Goal: Task Accomplishment & Management: Manage account settings

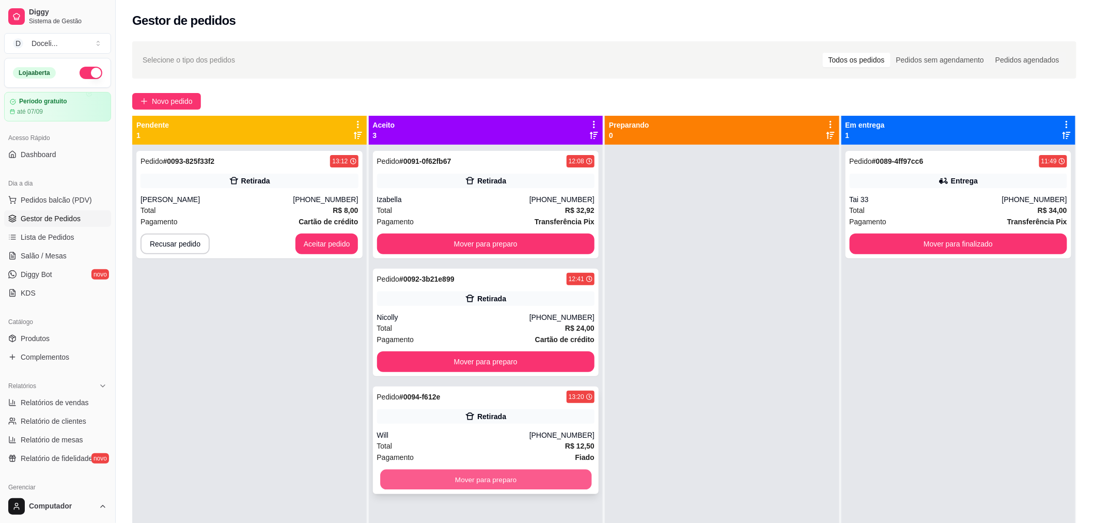
click at [476, 483] on button "Mover para preparo" at bounding box center [485, 480] width 211 height 20
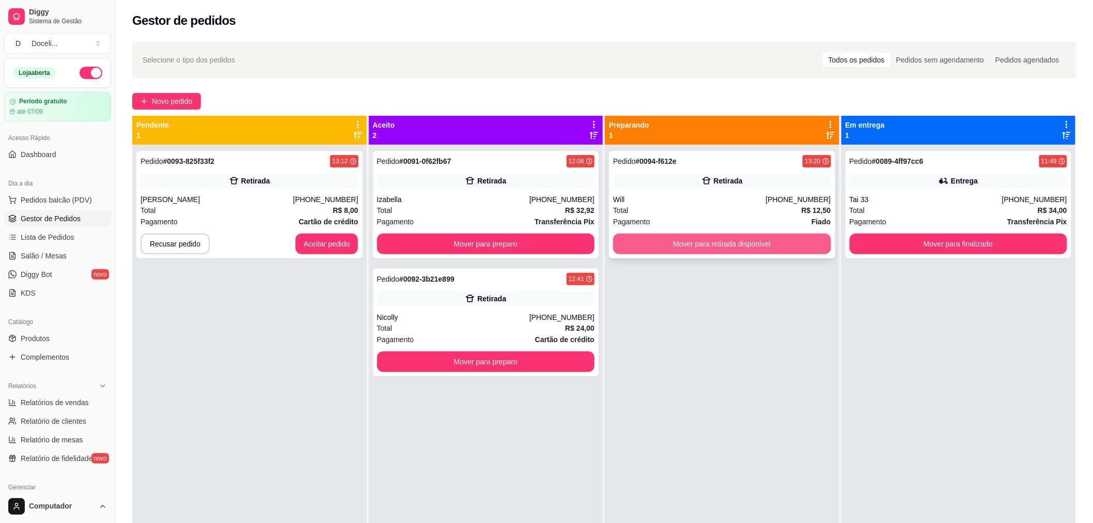
click at [719, 240] on button "Mover para retirada disponível" at bounding box center [722, 244] width 218 height 21
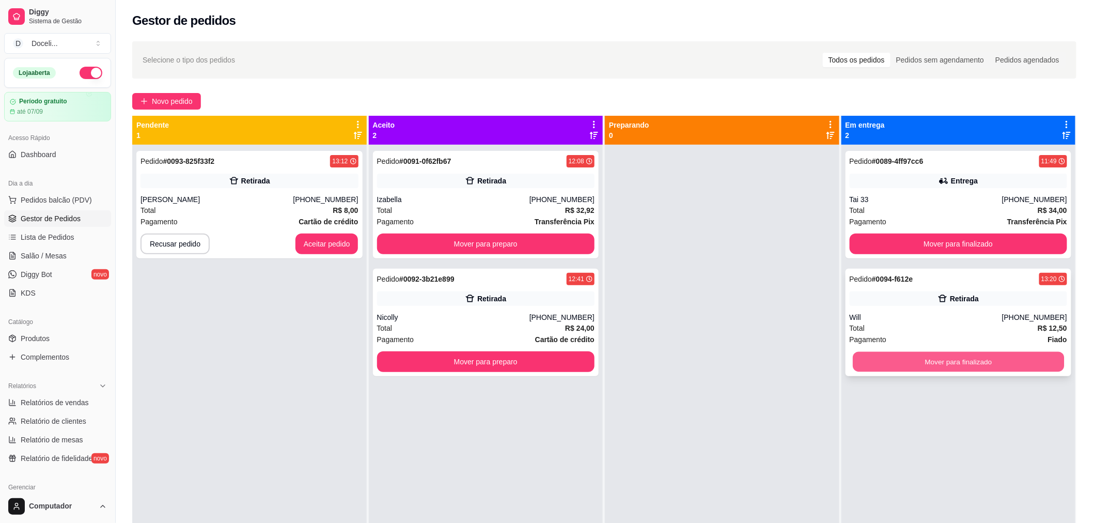
click at [959, 362] on button "Mover para finalizado" at bounding box center [958, 362] width 211 height 20
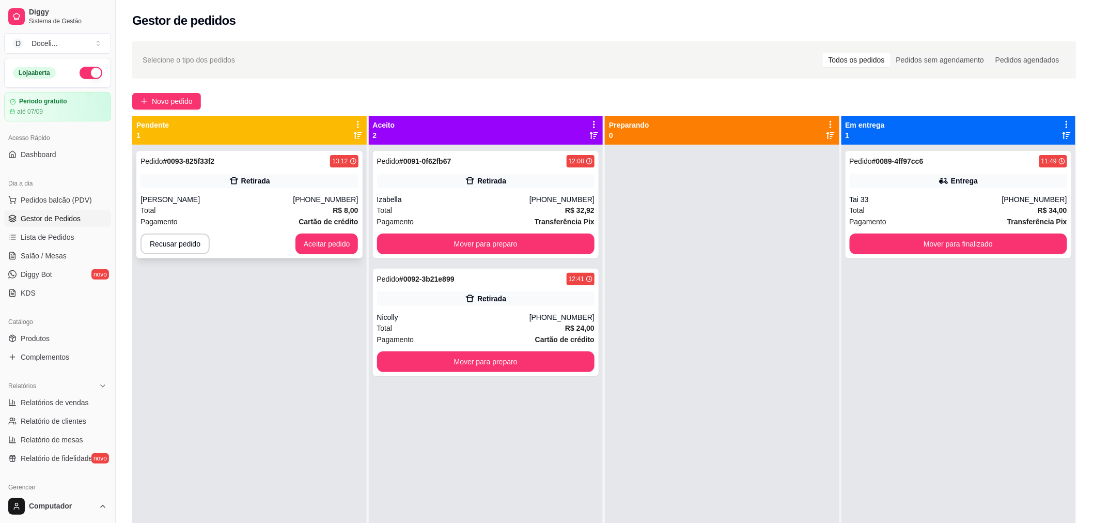
click at [262, 193] on div "Pedido # 0093-825f33f2 13:12 Retirada [PERSON_NAME] [PHONE_NUMBER] Total R$ 8,0…" at bounding box center [249, 204] width 226 height 107
click at [312, 241] on button "Aceitar pedido" at bounding box center [327, 244] width 63 height 21
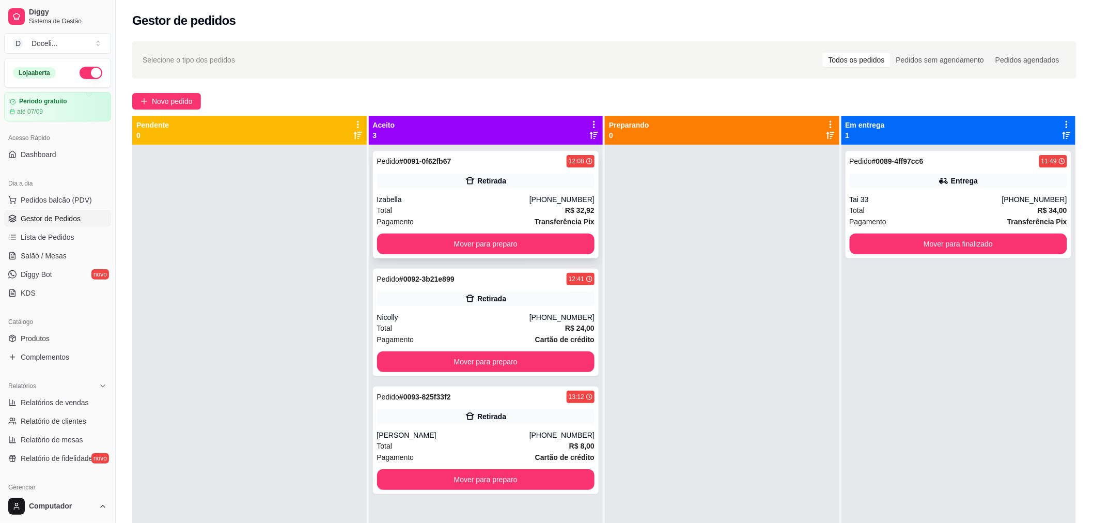
click at [483, 201] on div "Izabella" at bounding box center [453, 199] width 152 height 10
click at [478, 274] on div "Pedido # 0092-3b21e899 12:41" at bounding box center [486, 279] width 218 height 12
click at [470, 392] on div "Pedido # 0093-825f33f2 13:12" at bounding box center [486, 397] width 218 height 12
click at [500, 392] on div "Pedido # 0093-825f33f2 13:12" at bounding box center [486, 397] width 218 height 12
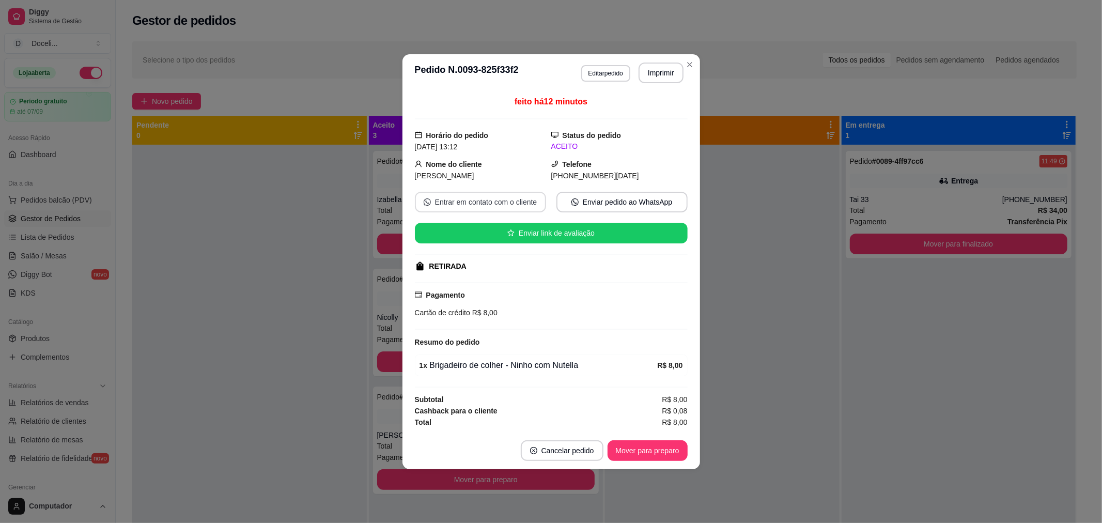
click at [499, 199] on button "Entrar em contato com o cliente" at bounding box center [480, 202] width 131 height 21
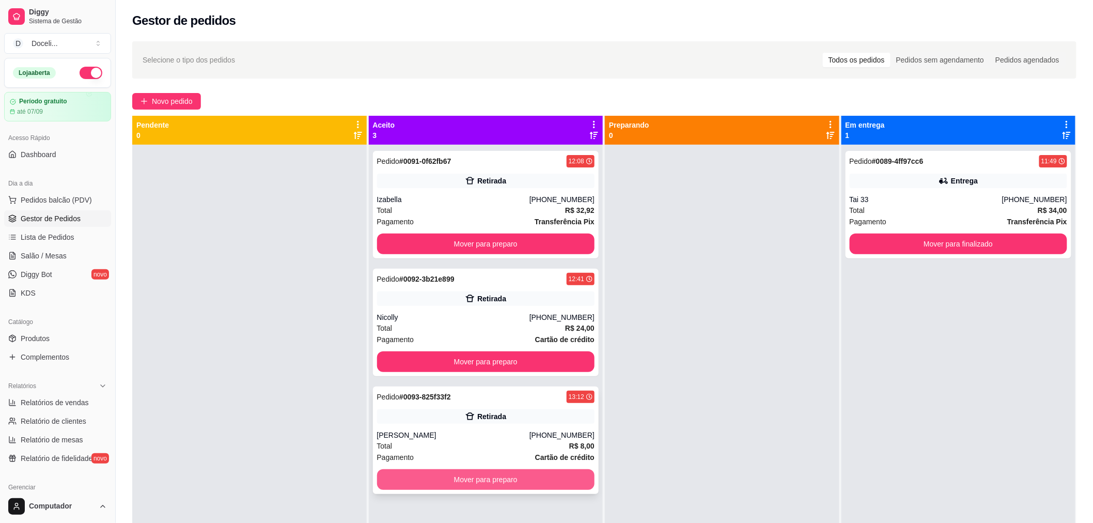
click at [476, 475] on button "Mover para preparo" at bounding box center [486, 479] width 218 height 21
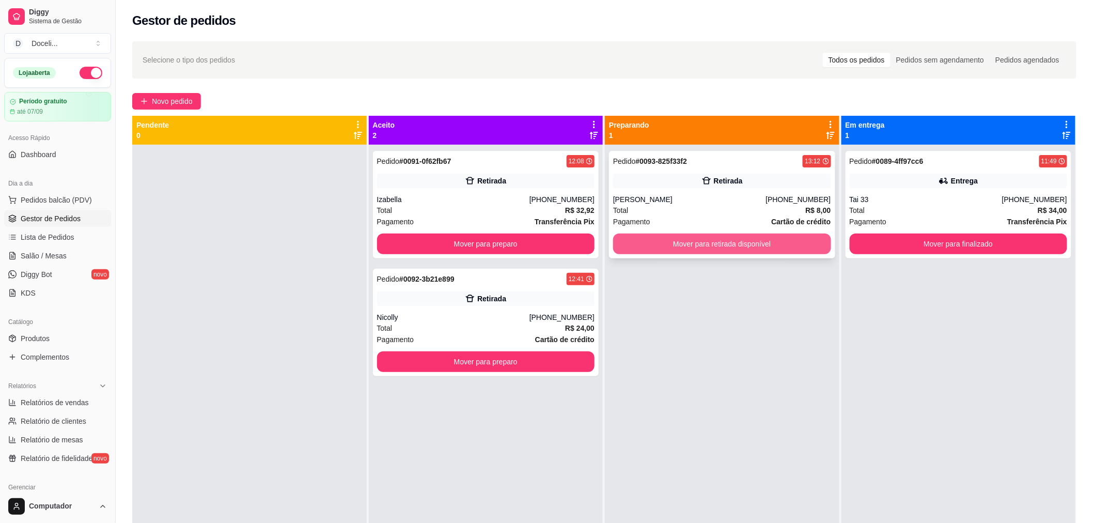
click at [731, 243] on button "Mover para retirada disponível" at bounding box center [722, 244] width 218 height 21
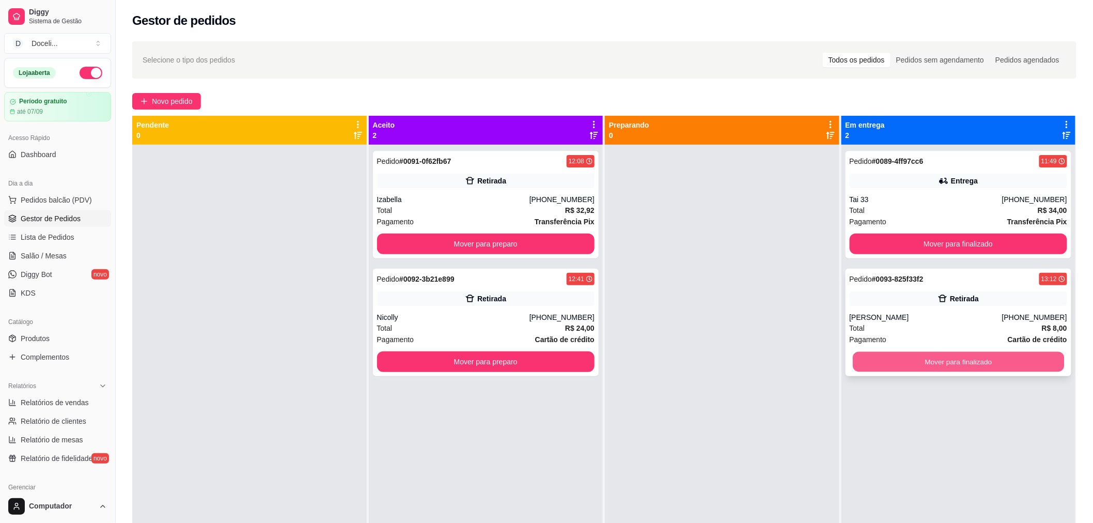
click at [932, 365] on button "Mover para finalizado" at bounding box center [958, 362] width 211 height 20
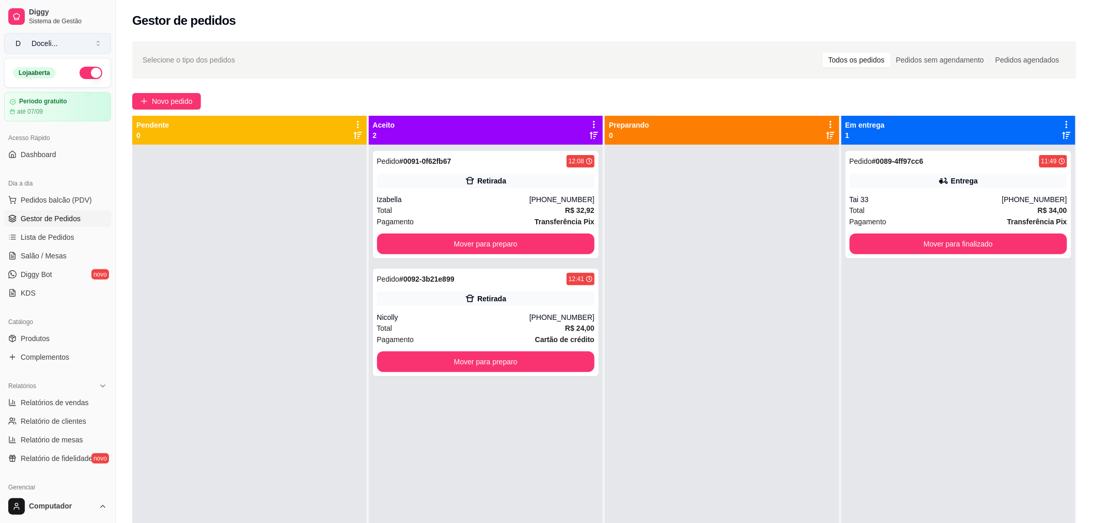
click at [50, 44] on div "Doceli ..." at bounding box center [45, 43] width 26 height 10
click at [44, 157] on span "Dashboard" at bounding box center [39, 154] width 36 height 10
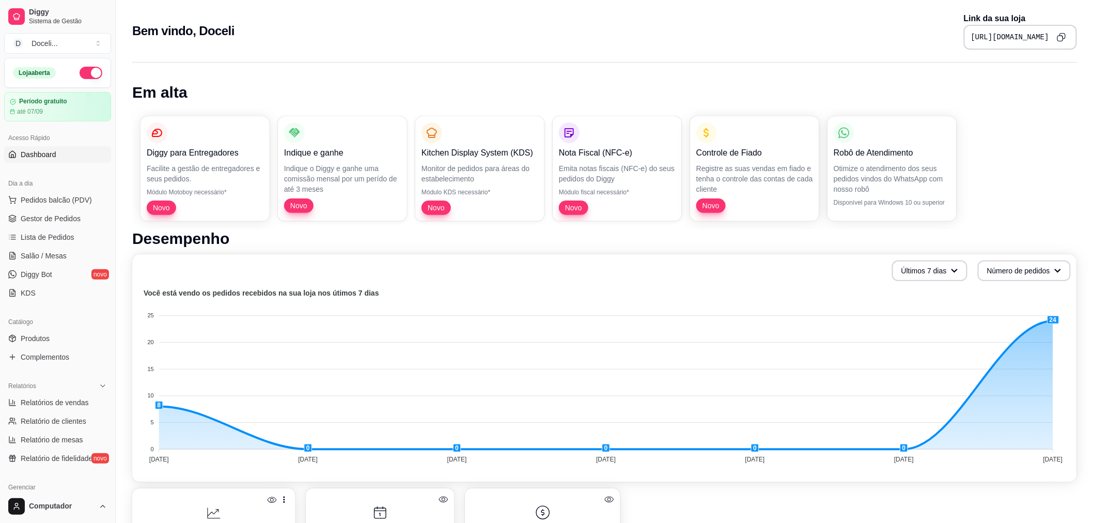
click at [1059, 39] on icon "Copy to clipboard" at bounding box center [1061, 37] width 9 height 9
click at [63, 195] on span "Pedidos balcão (PDV)" at bounding box center [56, 200] width 71 height 10
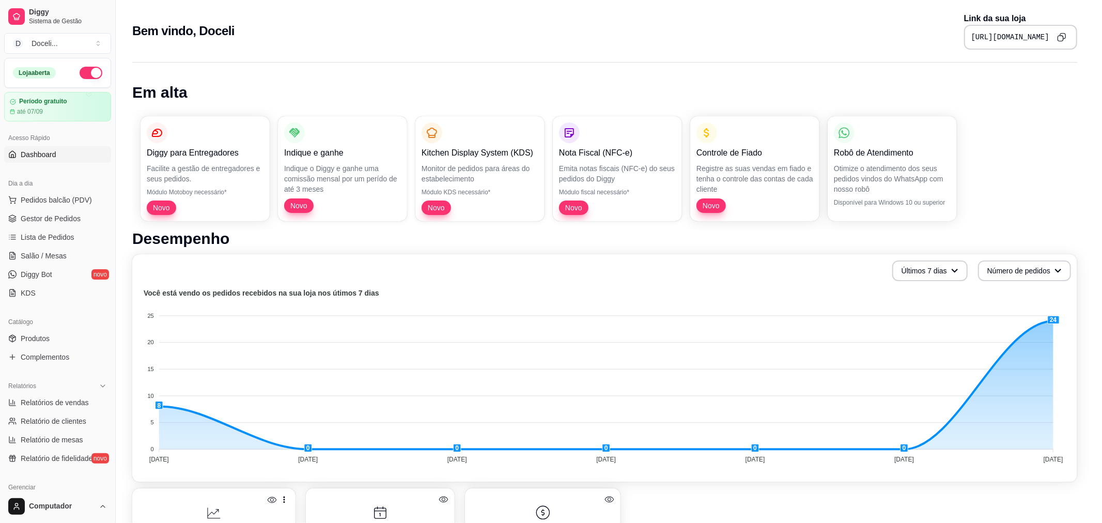
click at [58, 214] on img at bounding box center [82, 190] width 95 height 65
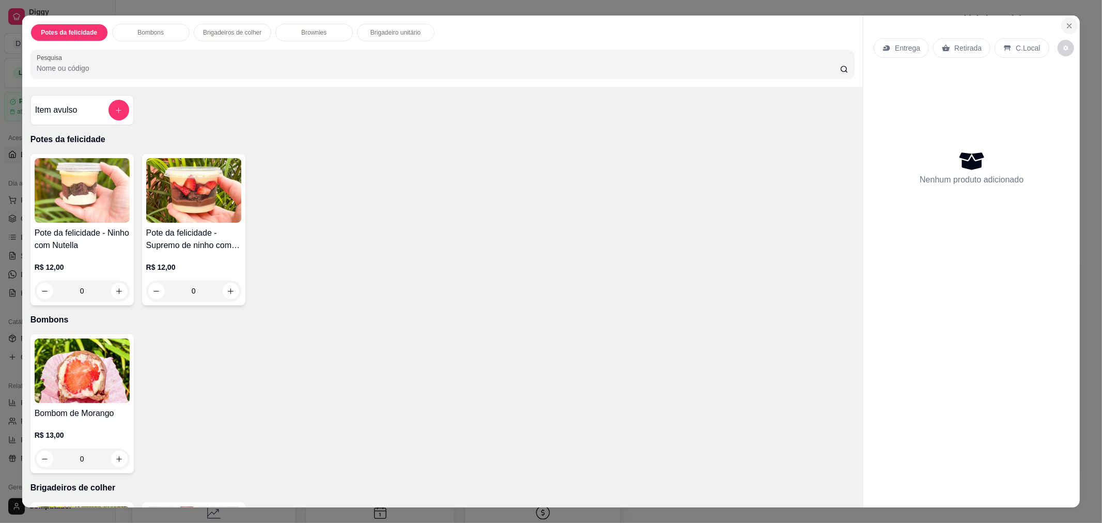
click at [1069, 24] on icon "Close" at bounding box center [1069, 26] width 8 height 8
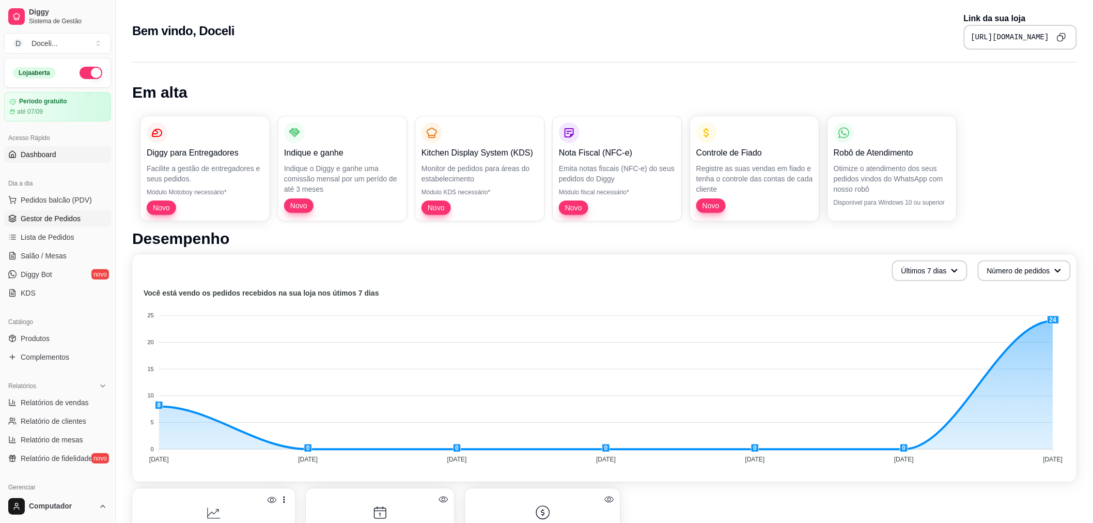
click at [45, 215] on span "Gestor de Pedidos" at bounding box center [51, 218] width 60 height 10
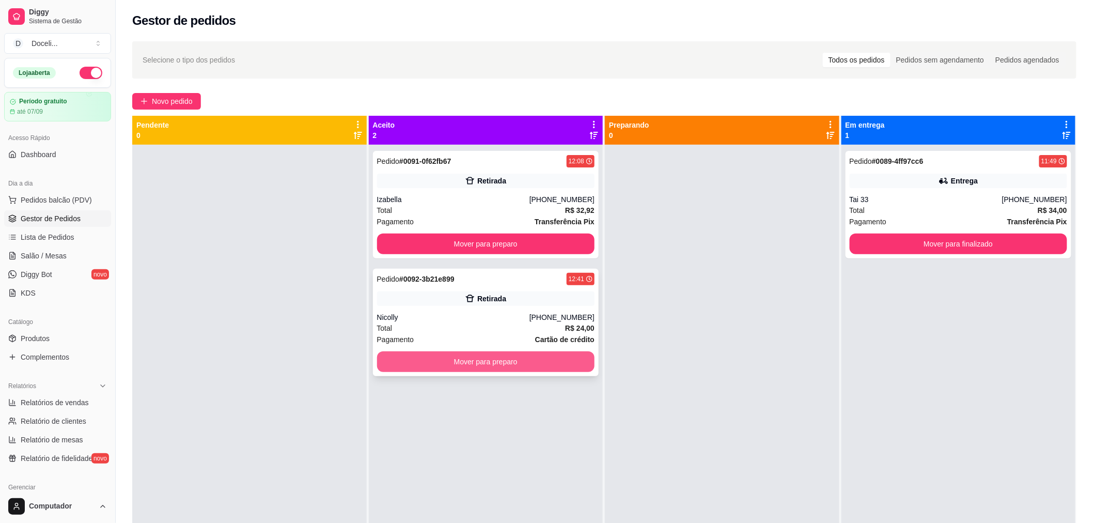
click at [515, 354] on button "Mover para preparo" at bounding box center [486, 361] width 218 height 21
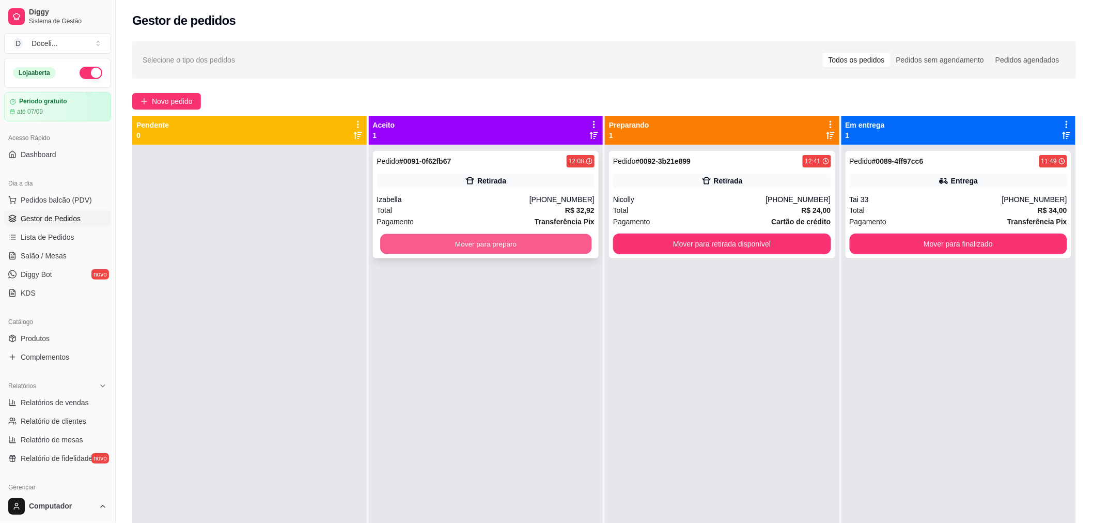
click at [508, 243] on button "Mover para preparo" at bounding box center [485, 244] width 211 height 20
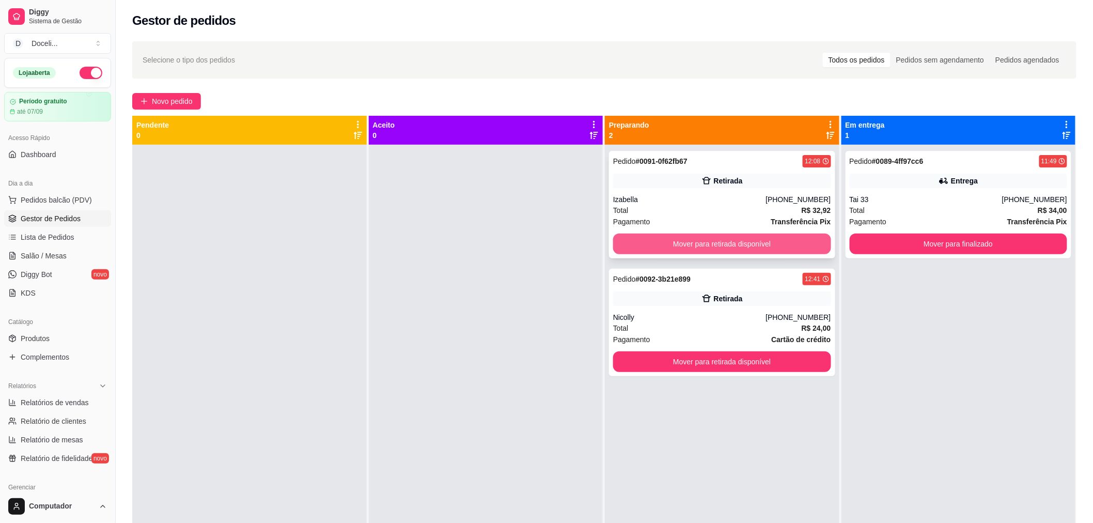
click at [755, 246] on button "Mover para retirada disponível" at bounding box center [722, 244] width 218 height 21
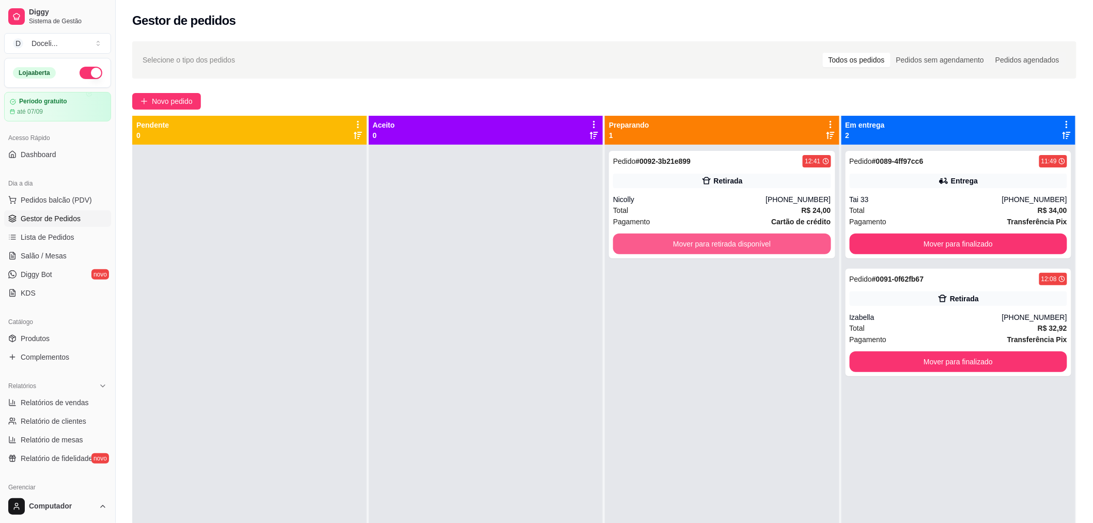
click at [755, 246] on button "Mover para retirada disponível" at bounding box center [722, 244] width 218 height 21
